Goal: Check status: Check status

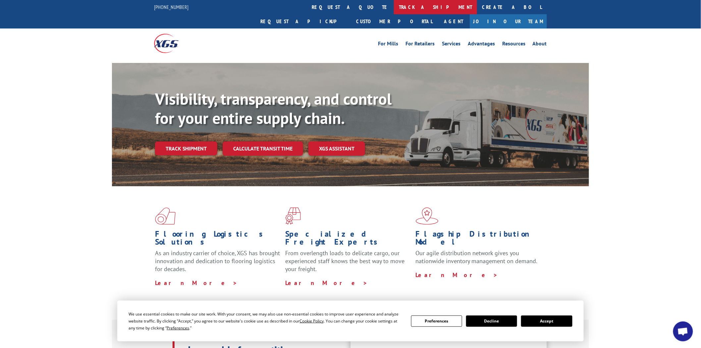
click at [394, 7] on link "track a shipment" at bounding box center [435, 7] width 83 height 14
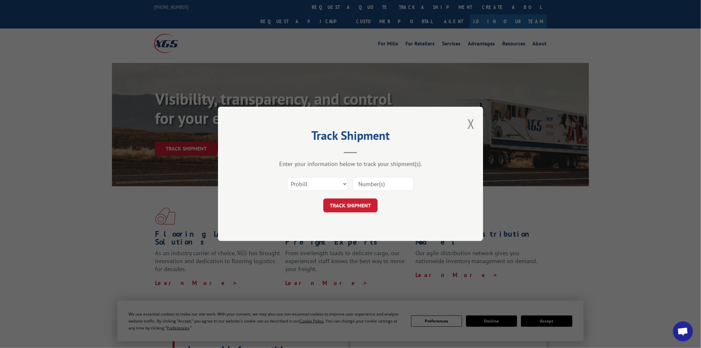
click at [378, 186] on input at bounding box center [383, 184] width 61 height 14
paste input "17402915"
type input "17402915"
click at [362, 209] on button "TRACK SHIPMENT" at bounding box center [350, 206] width 54 height 14
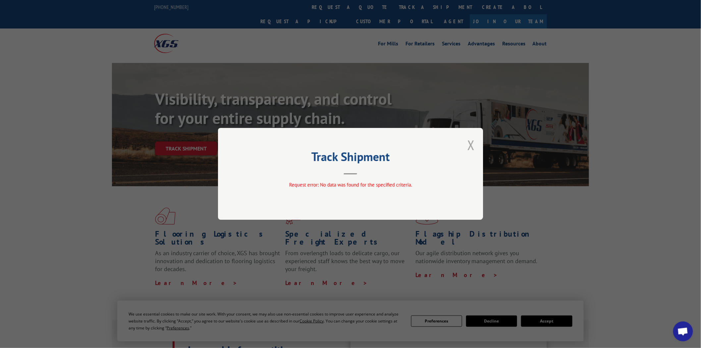
click at [468, 149] on button "Close modal" at bounding box center [471, 145] width 7 height 18
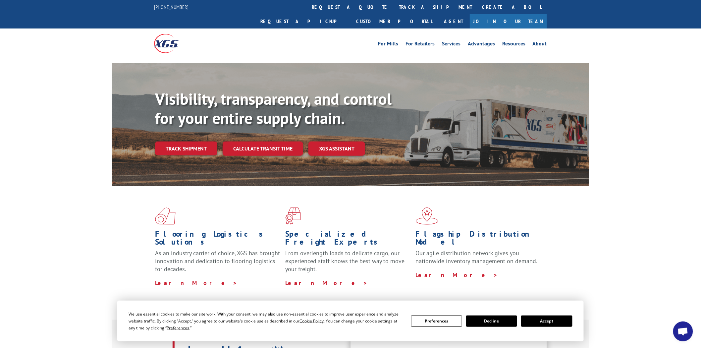
click at [549, 323] on button "Accept" at bounding box center [546, 321] width 51 height 11
